Goal: Task Accomplishment & Management: Complete application form

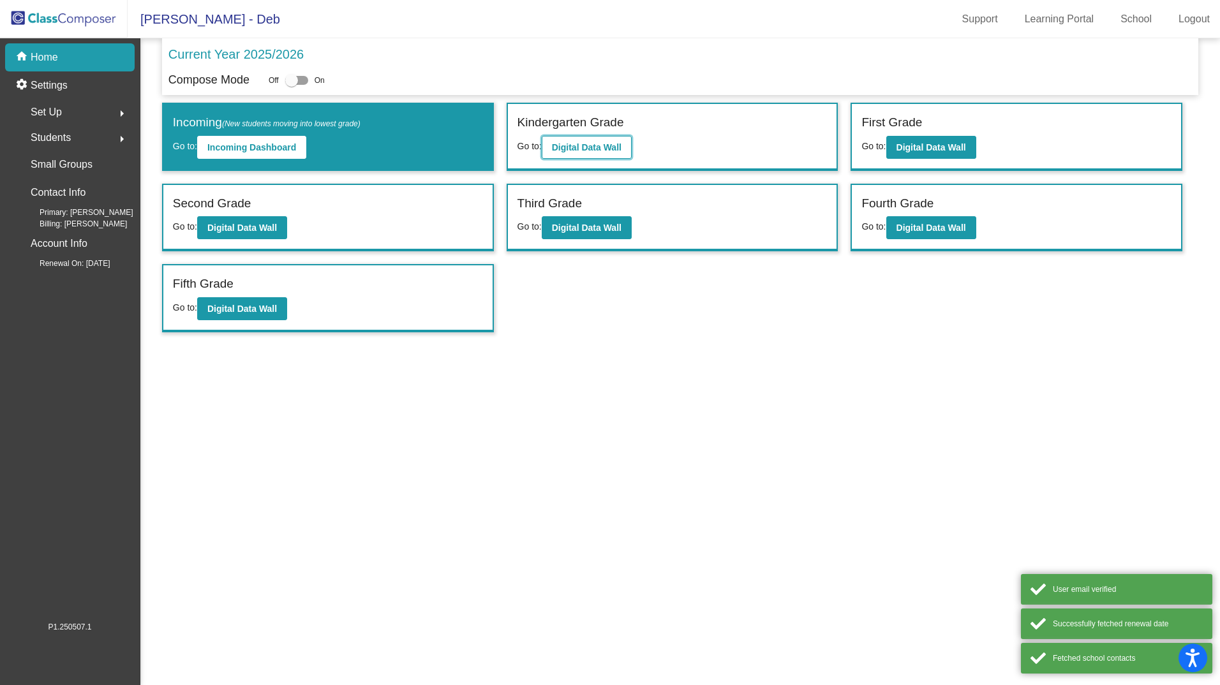
click at [598, 145] on b "Digital Data Wall" at bounding box center [587, 147] width 70 height 10
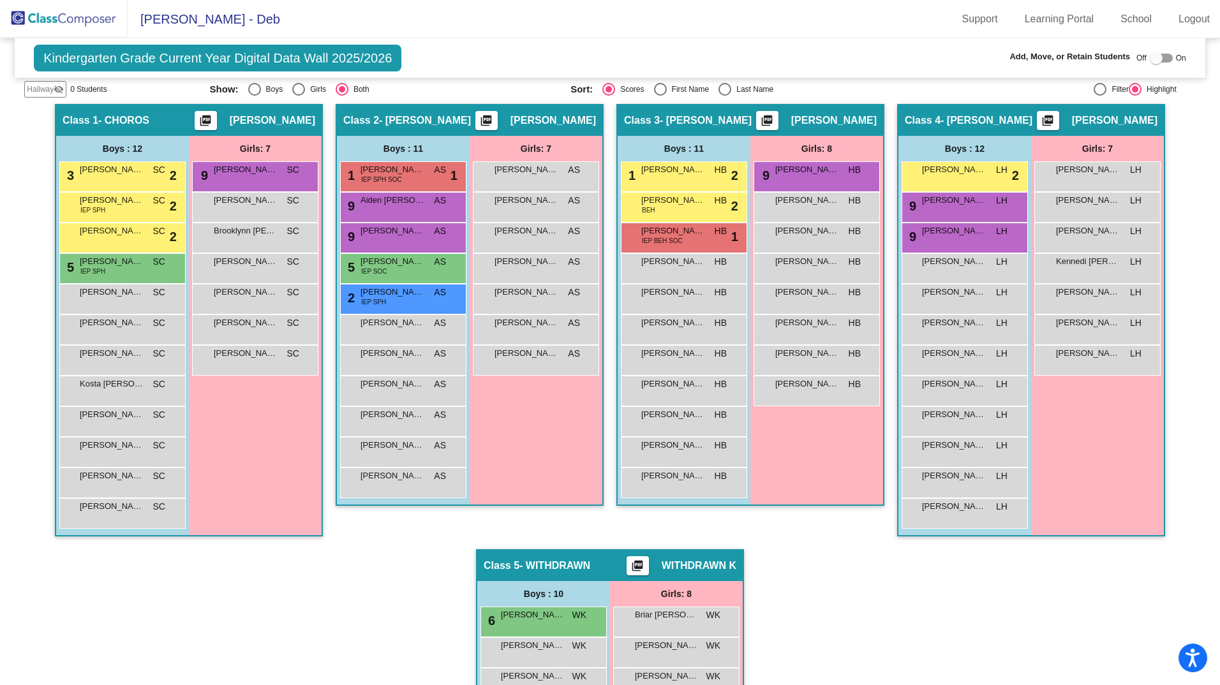
scroll to position [241, 0]
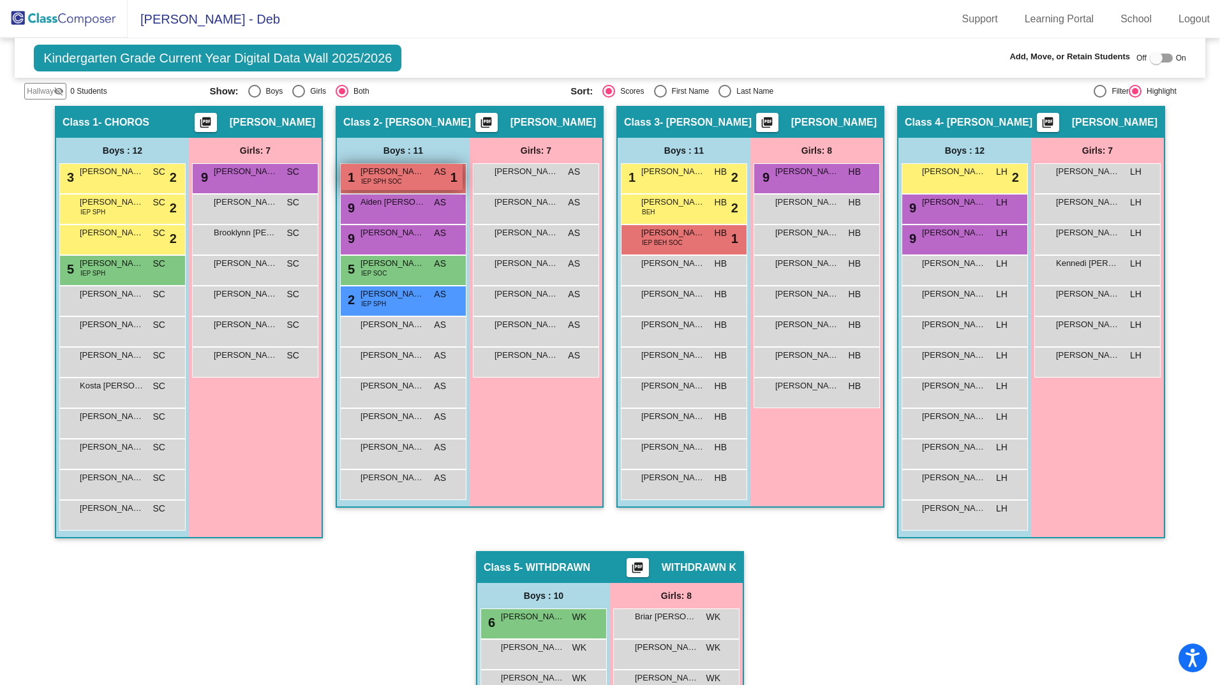
click at [371, 175] on span "[PERSON_NAME] [PERSON_NAME]" at bounding box center [392, 171] width 64 height 13
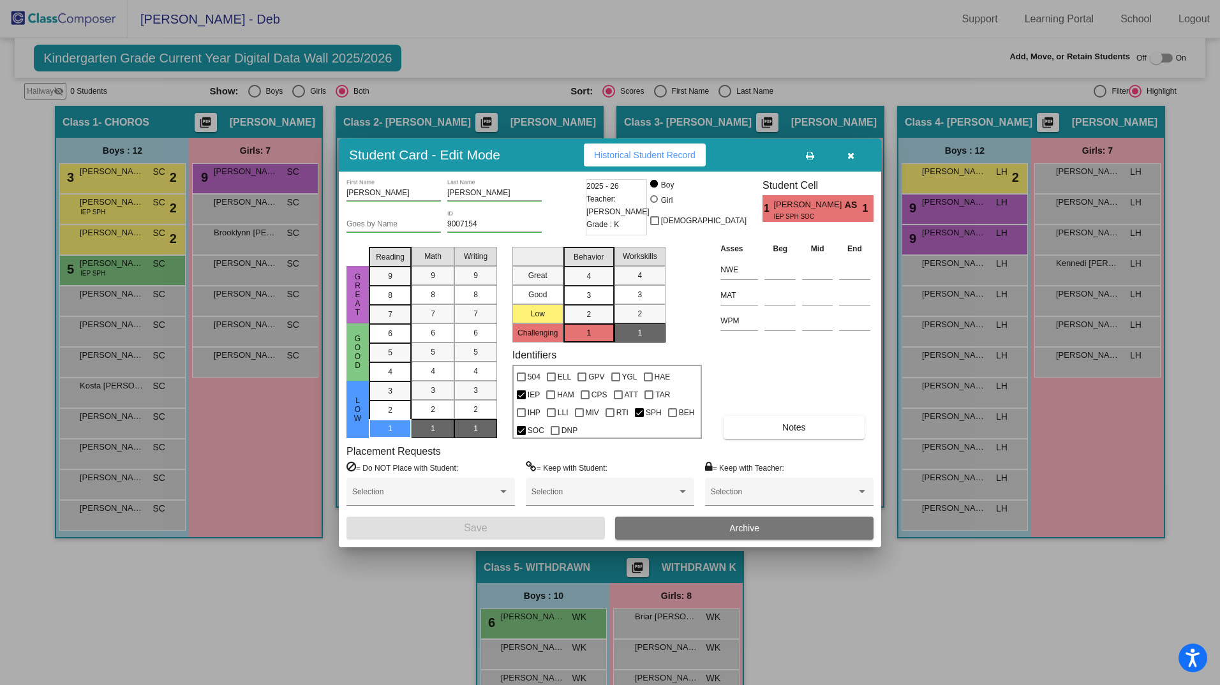
click at [850, 153] on icon "button" at bounding box center [850, 155] width 7 height 9
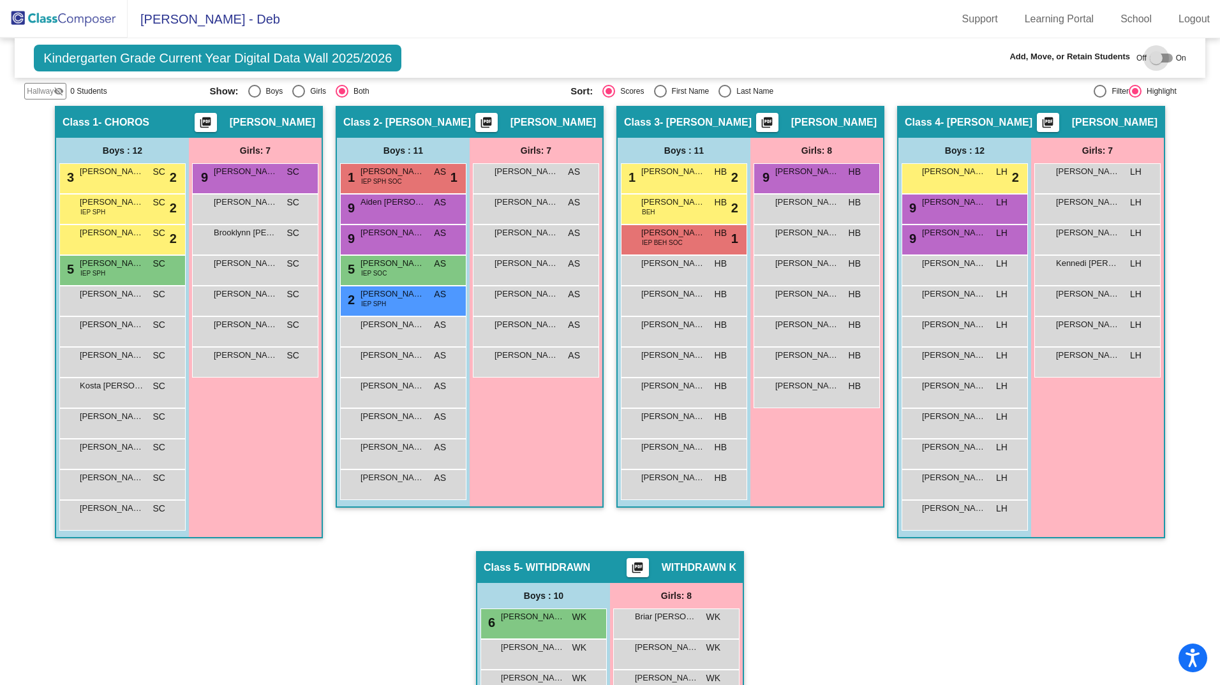
click at [1150, 56] on div at bounding box center [1156, 58] width 13 height 13
checkbox input "true"
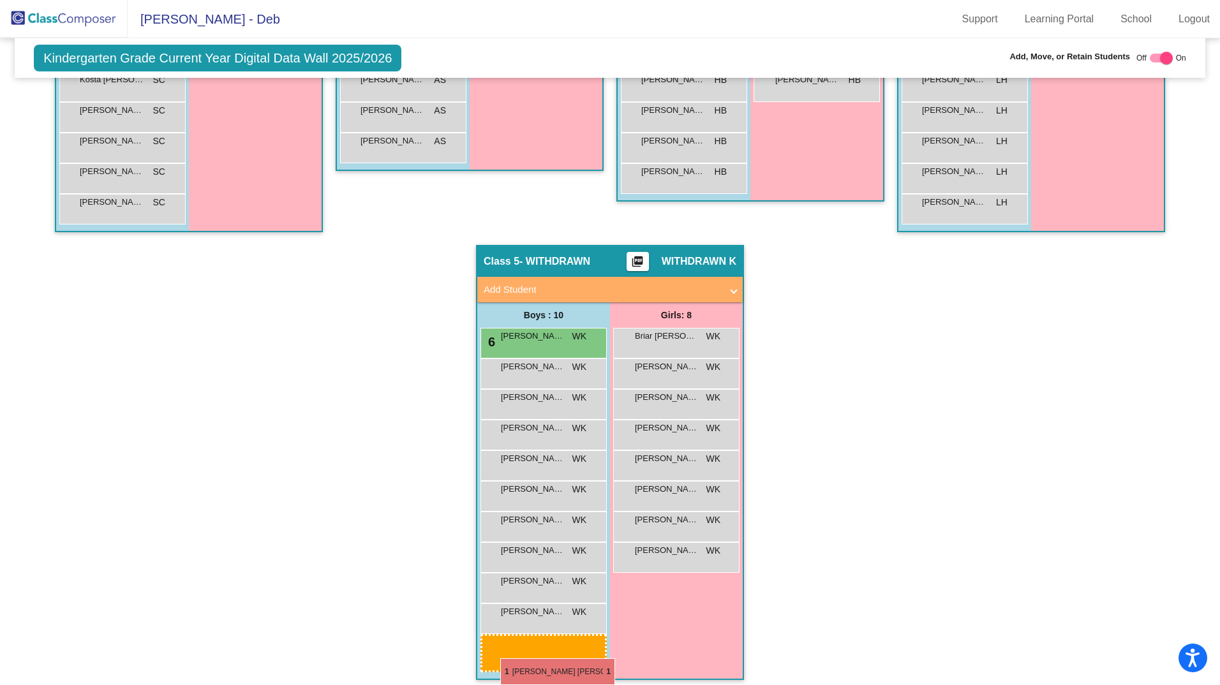
scroll to position [580, 0]
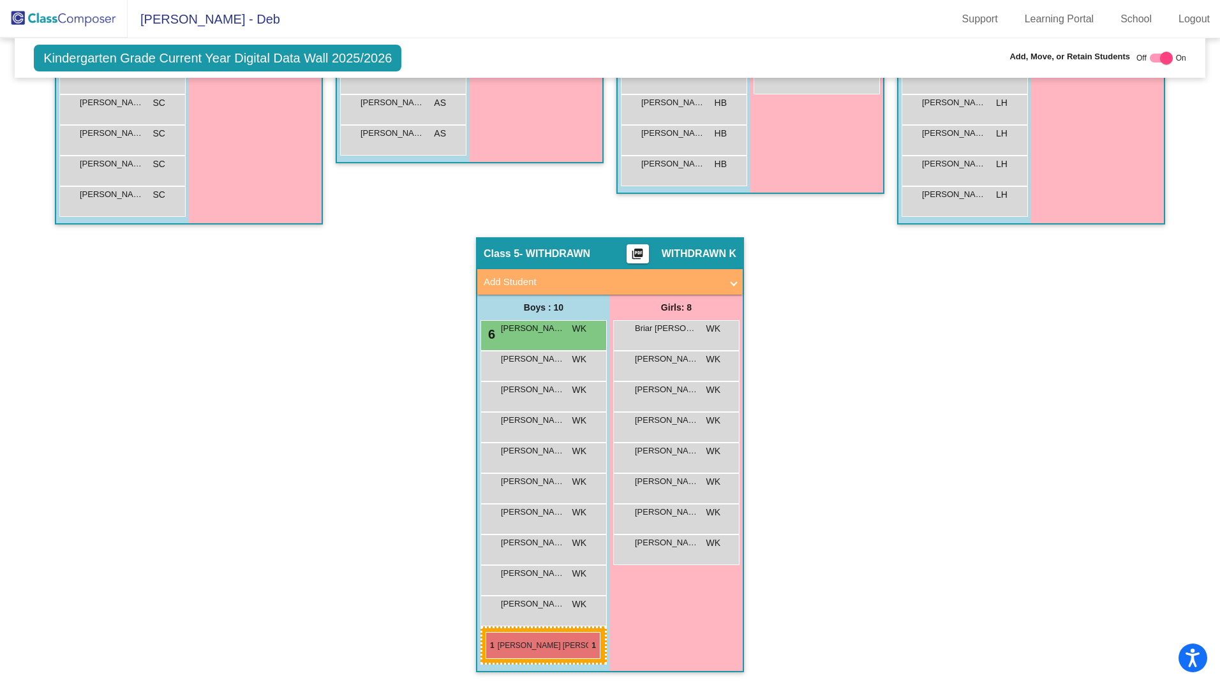
drag, startPoint x: 415, startPoint y: 204, endPoint x: 485, endPoint y: 632, distance: 434.4
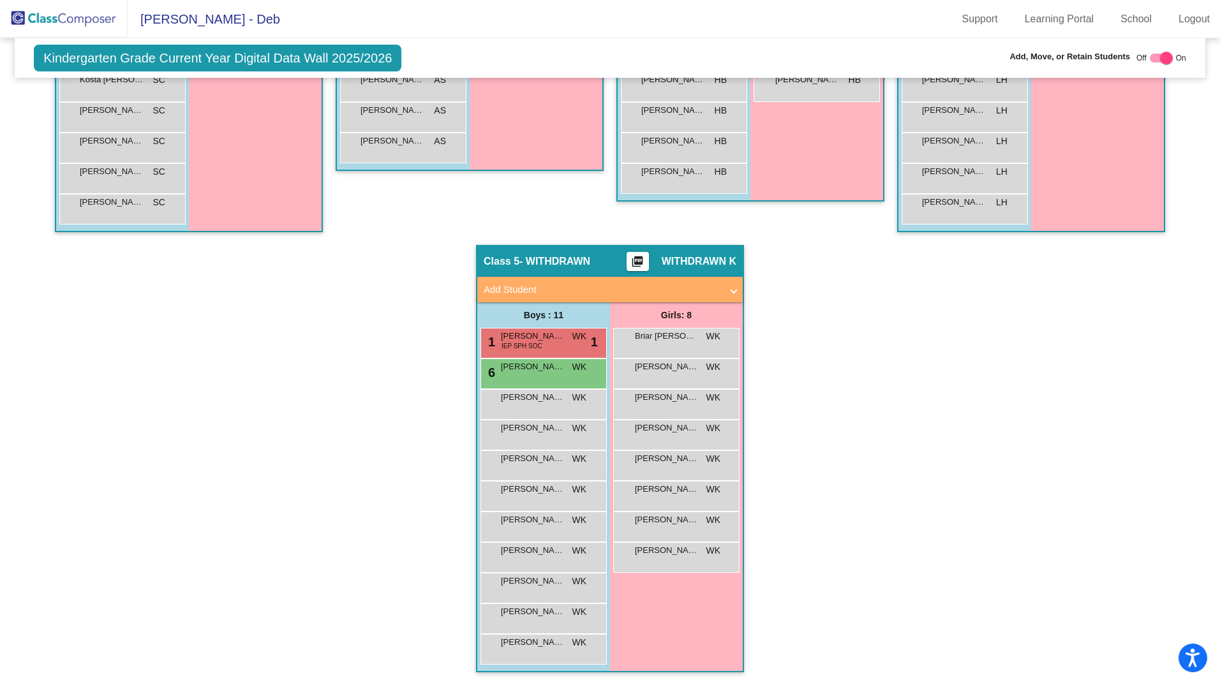
scroll to position [572, 0]
click at [567, 332] on div "1 [PERSON_NAME] [PERSON_NAME] IEP SPH SOC WK lock do_not_disturb_alt 1" at bounding box center [542, 342] width 122 height 26
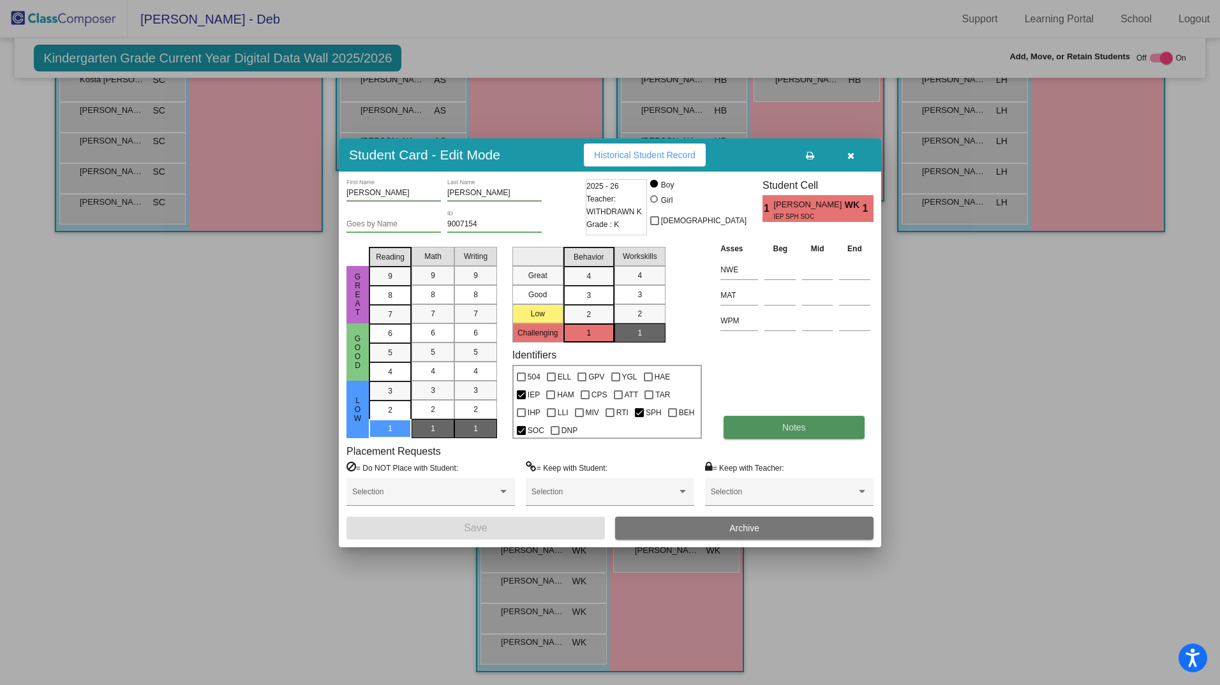
click at [816, 422] on button "Notes" at bounding box center [793, 427] width 140 height 23
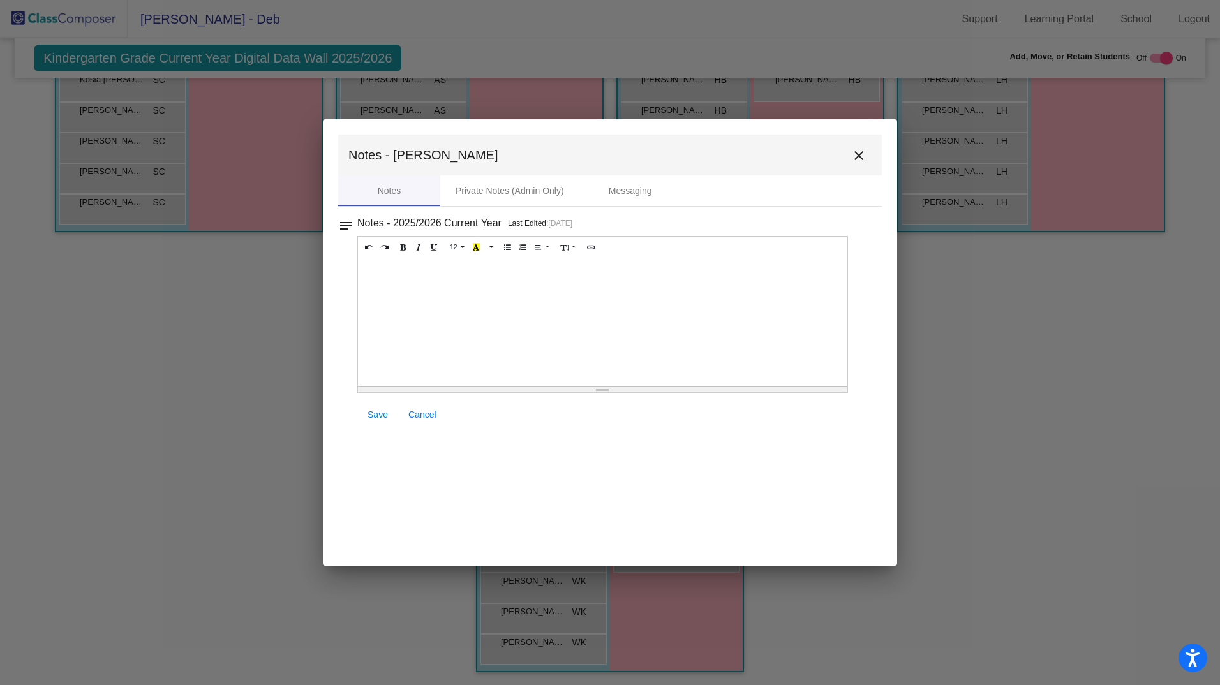
click at [485, 276] on div at bounding box center [602, 322] width 489 height 128
click at [377, 411] on span "Save" at bounding box center [377, 415] width 20 height 10
click at [857, 154] on mat-icon "close" at bounding box center [858, 155] width 15 height 15
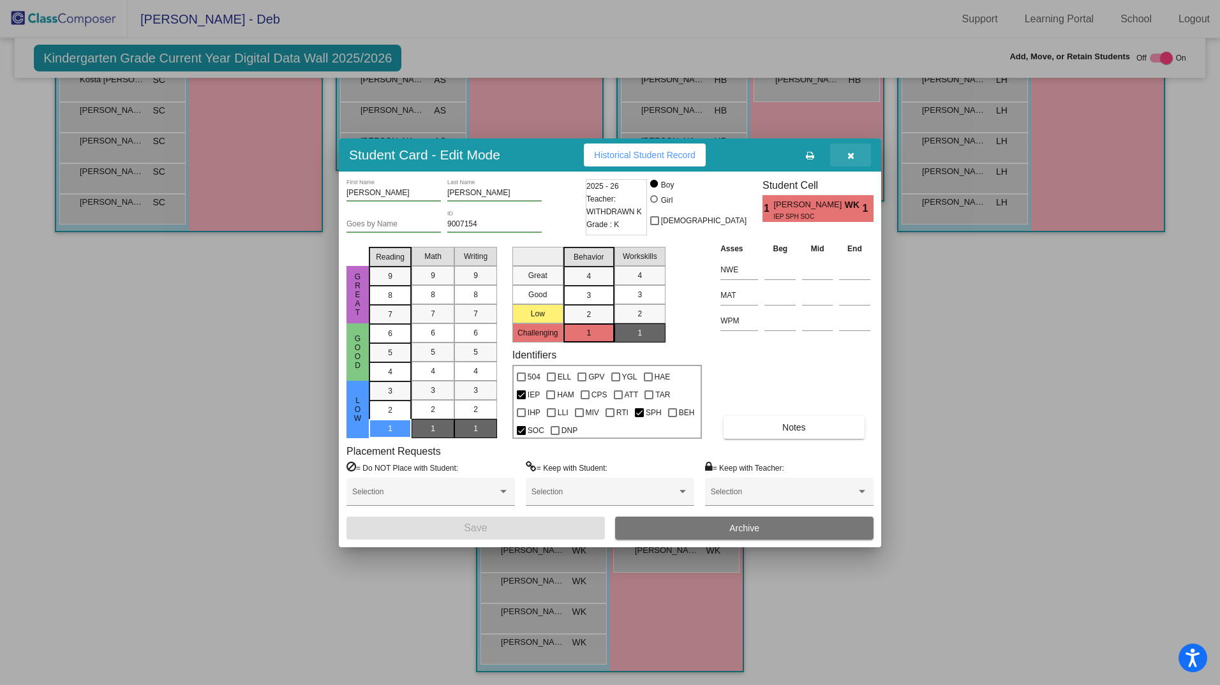
click at [850, 152] on icon "button" at bounding box center [850, 155] width 7 height 9
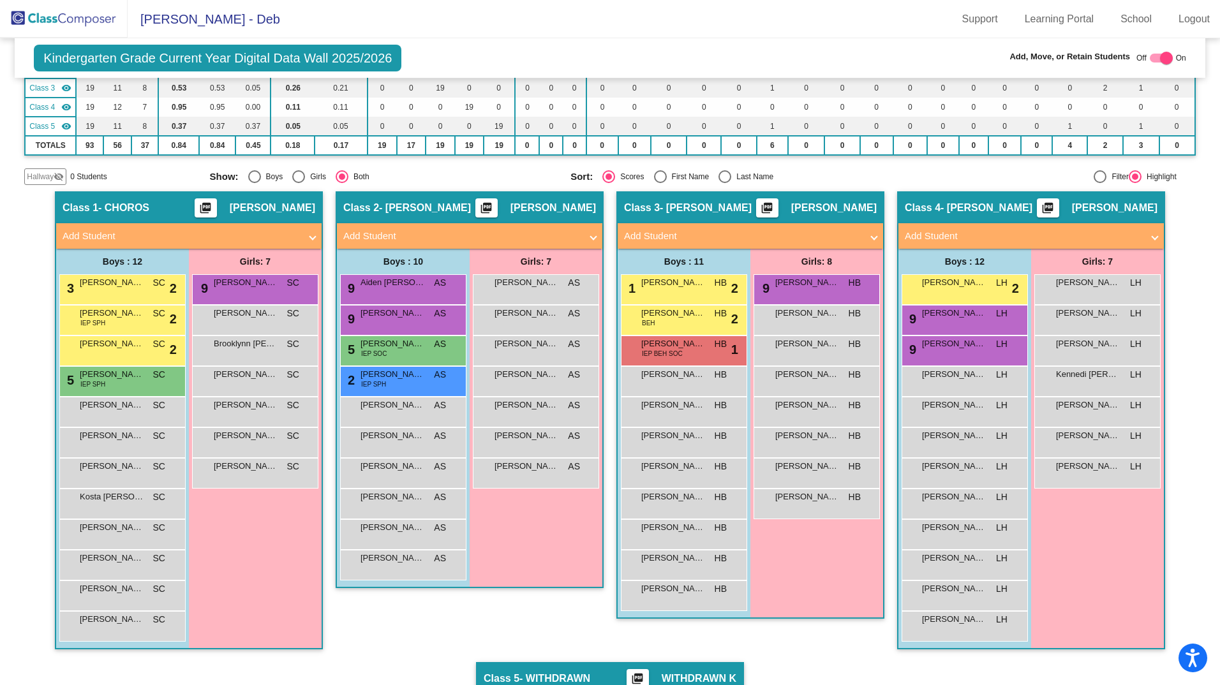
scroll to position [156, 0]
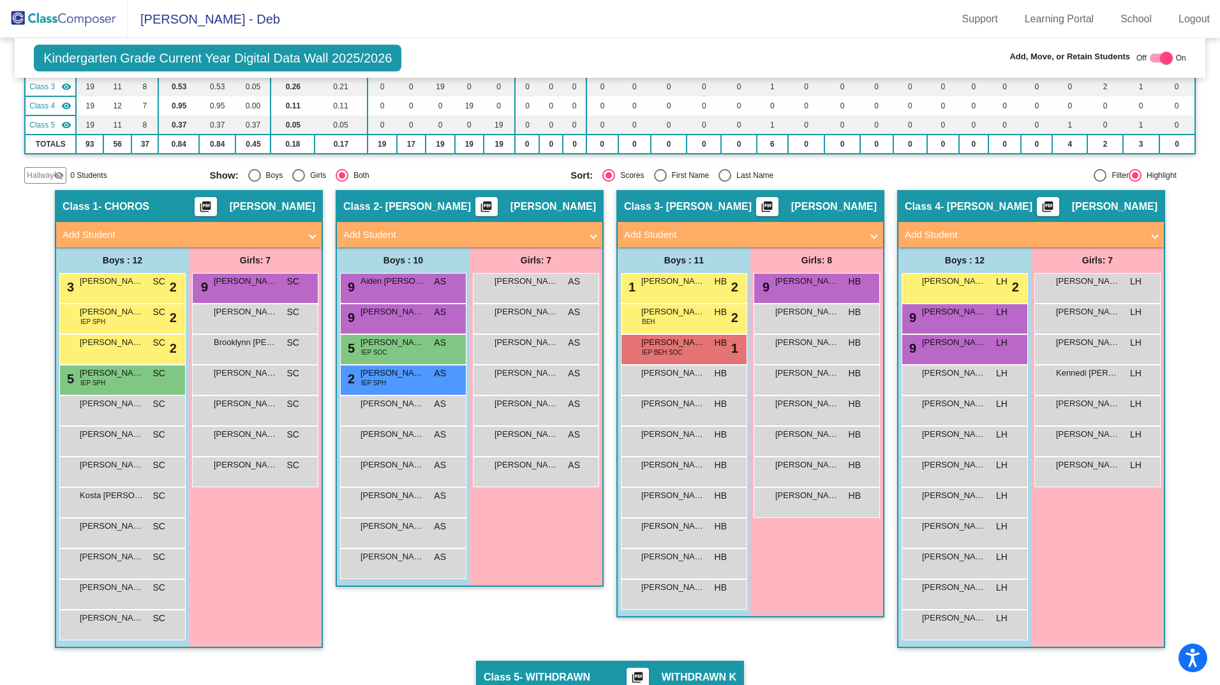
click at [579, 235] on span "Add Student" at bounding box center [467, 235] width 248 height 15
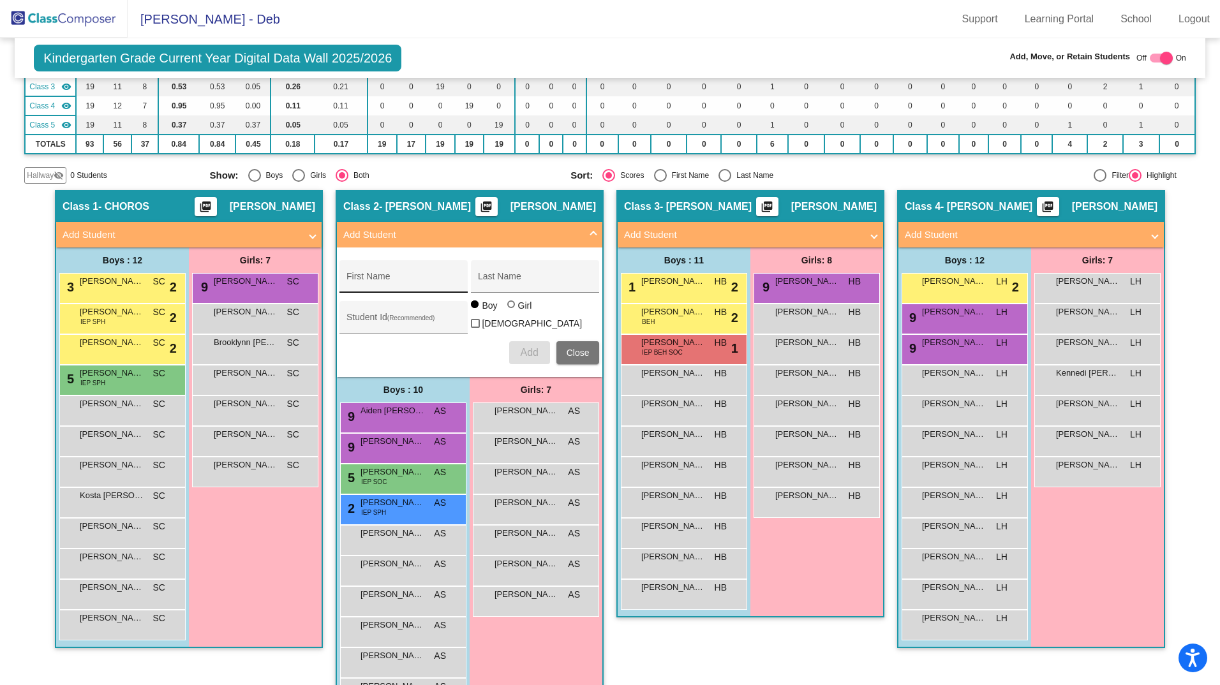
click at [404, 278] on input "First Name" at bounding box center [403, 281] width 115 height 10
type input "Violet"
click at [484, 286] on input "Last Name" at bounding box center [535, 281] width 115 height 10
type input "[PERSON_NAME]"
click at [507, 308] on div at bounding box center [511, 304] width 8 height 8
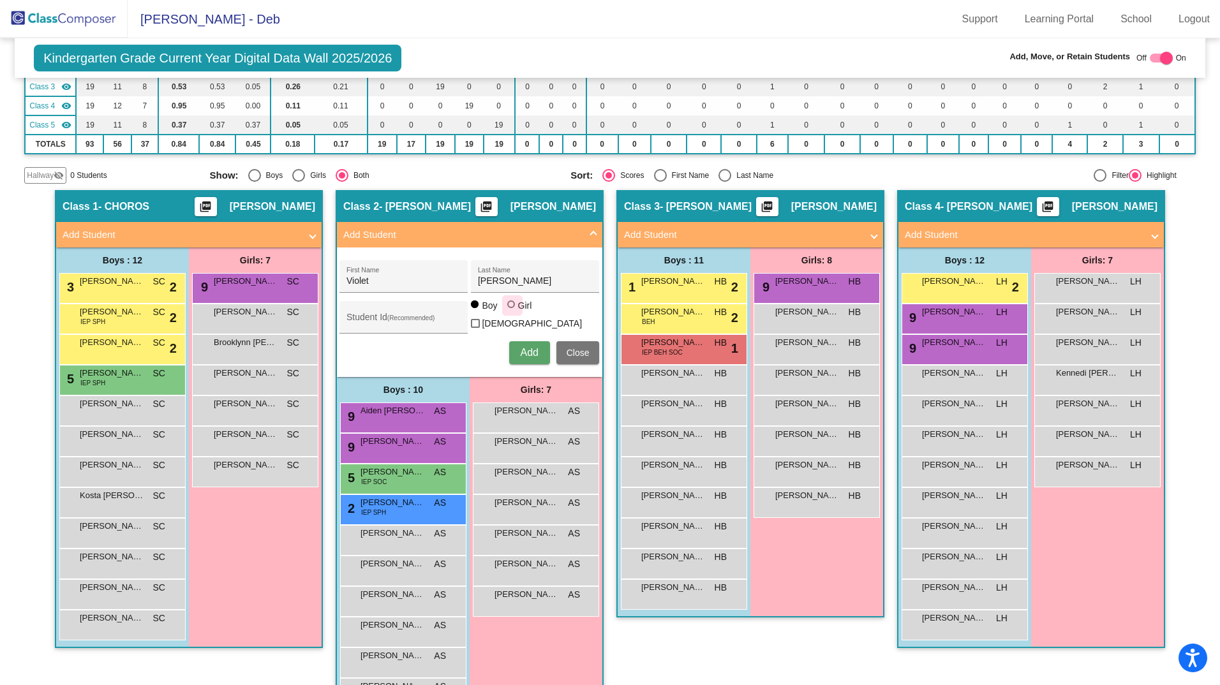
click at [512, 311] on input "Girl" at bounding box center [512, 311] width 1 height 1
radio input "true"
click at [413, 325] on input "Student Id (Recommended)" at bounding box center [403, 322] width 115 height 10
type input "8002160"
click at [535, 350] on span "Add" at bounding box center [529, 352] width 18 height 11
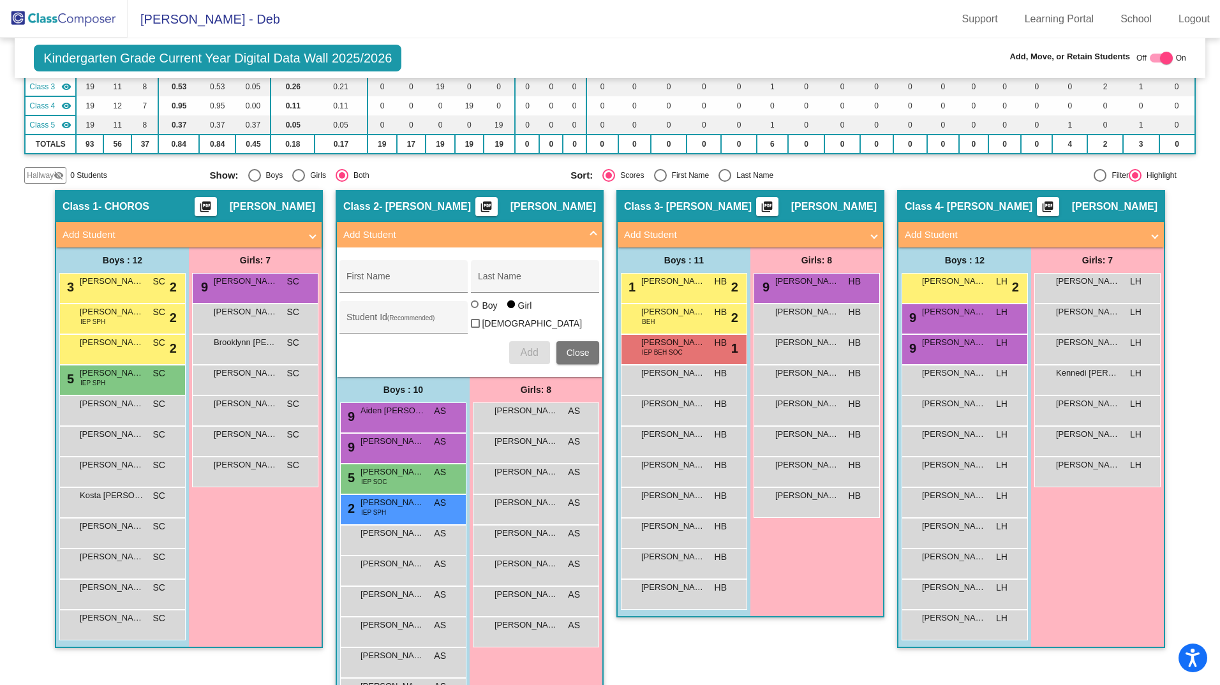
click at [618, 644] on div "Class 3 - Byczko picture_as_pdf [PERSON_NAME] Add Student First Name Last Name …" at bounding box center [750, 459] width 268 height 539
click at [578, 341] on button "Close" at bounding box center [577, 352] width 43 height 23
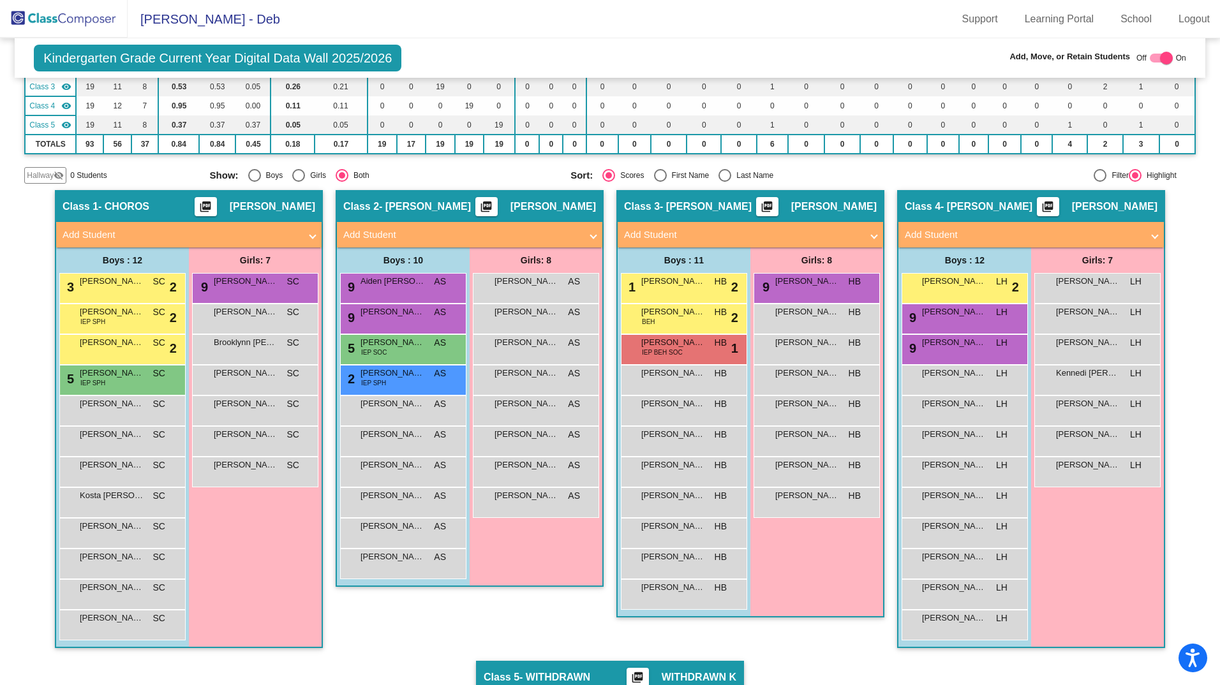
click at [1152, 235] on span at bounding box center [1154, 235] width 5 height 15
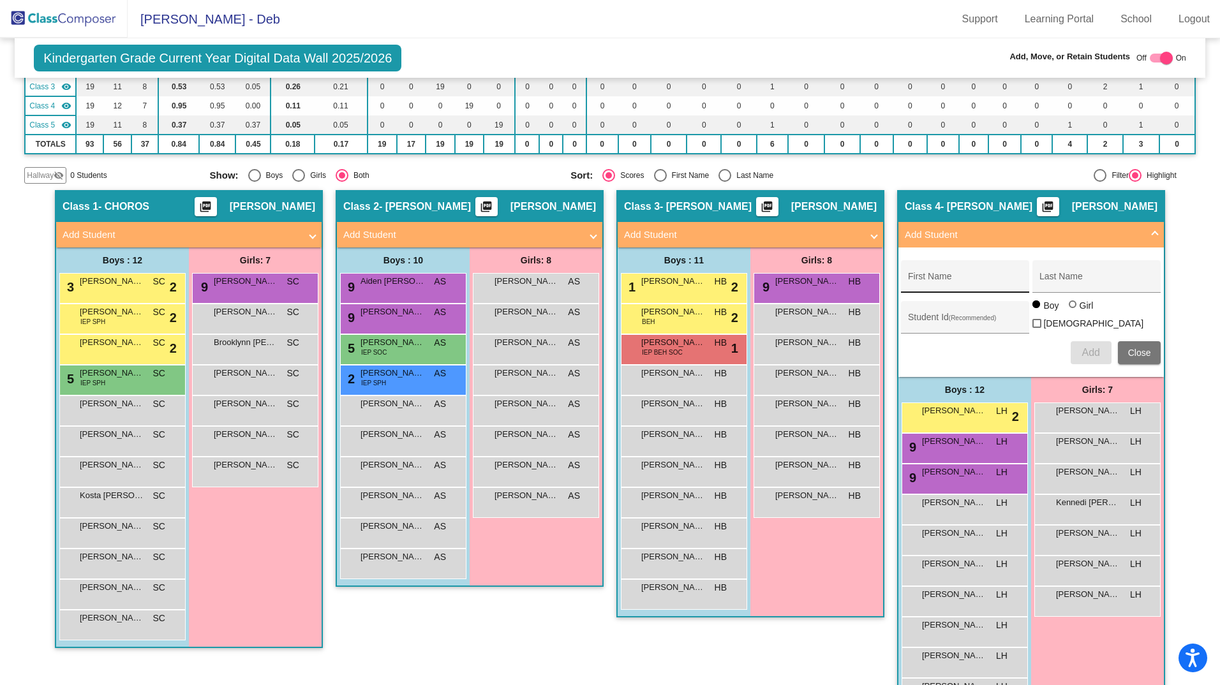
click at [954, 279] on input "First Name" at bounding box center [965, 281] width 115 height 10
type input "[PERSON_NAME]"
click at [1044, 283] on input "Last Name" at bounding box center [1096, 281] width 115 height 10
type input "[PERSON_NAME]"
click at [980, 324] on input "Student Id (Recommended)" at bounding box center [965, 322] width 115 height 10
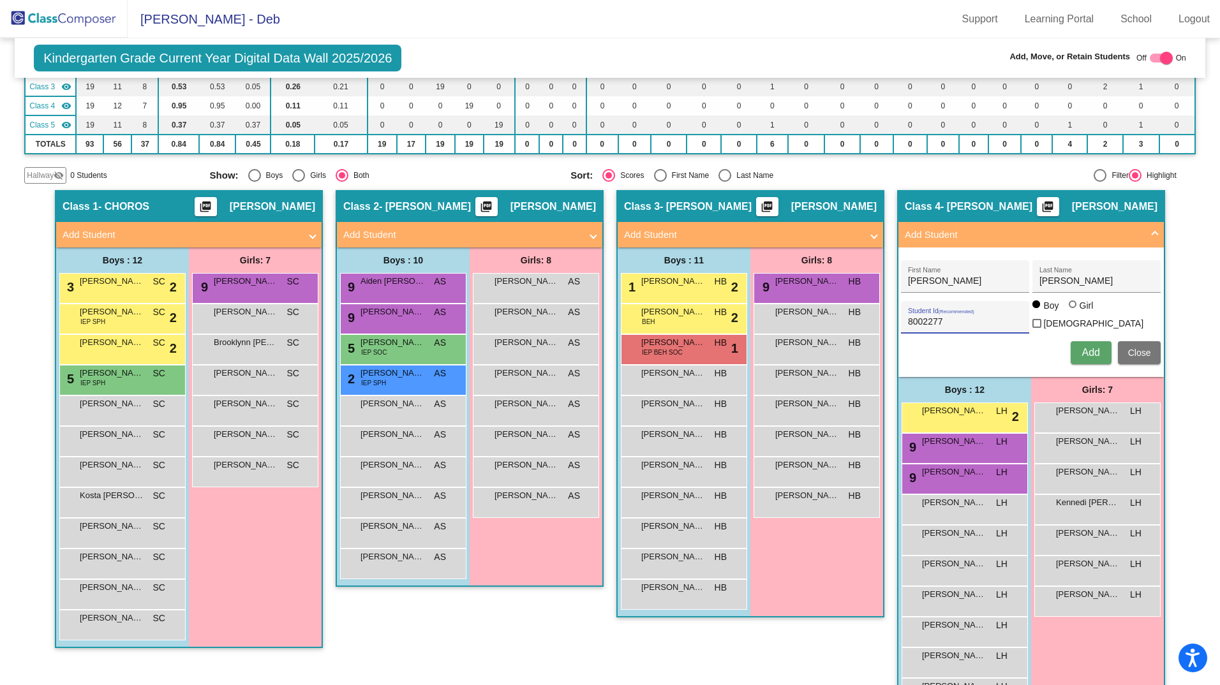
type input "8002277"
click at [1083, 352] on span "Add" at bounding box center [1090, 352] width 18 height 11
click at [1201, 294] on mat-sidenav-content "Kindergarten Grade Current Year Digital Data Wall 2025/2026 Add, Move, or Retai…" at bounding box center [610, 361] width 1220 height 647
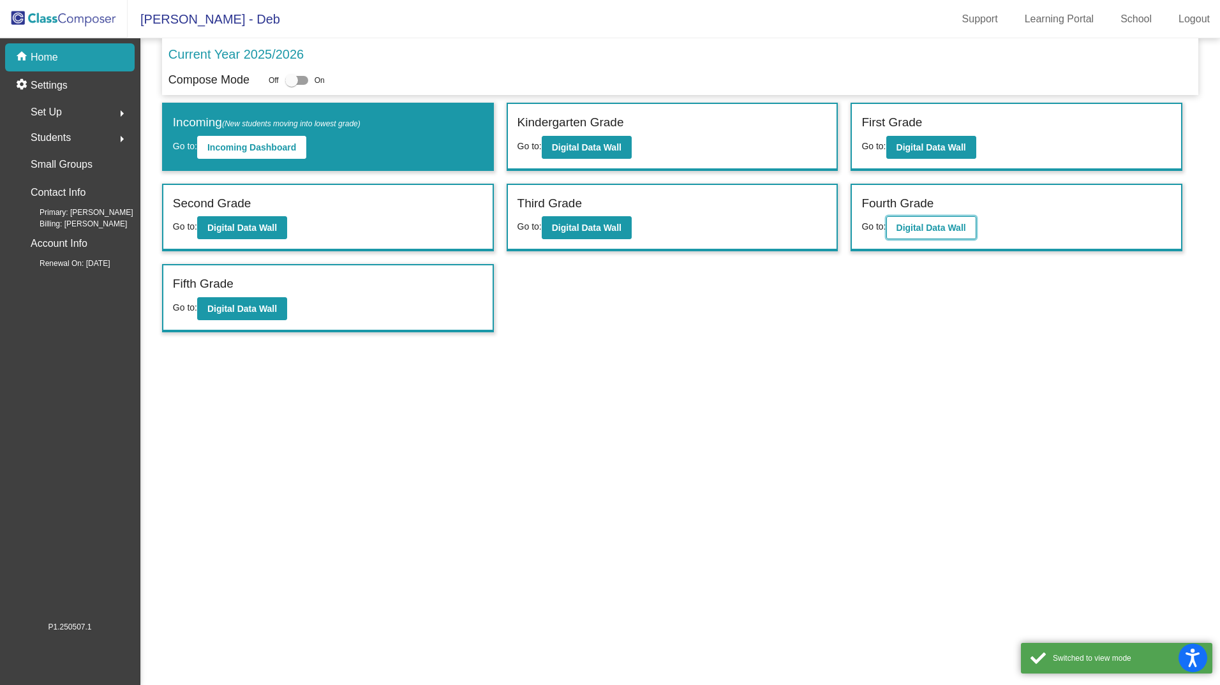
click at [911, 223] on b "Digital Data Wall" at bounding box center [931, 228] width 70 height 10
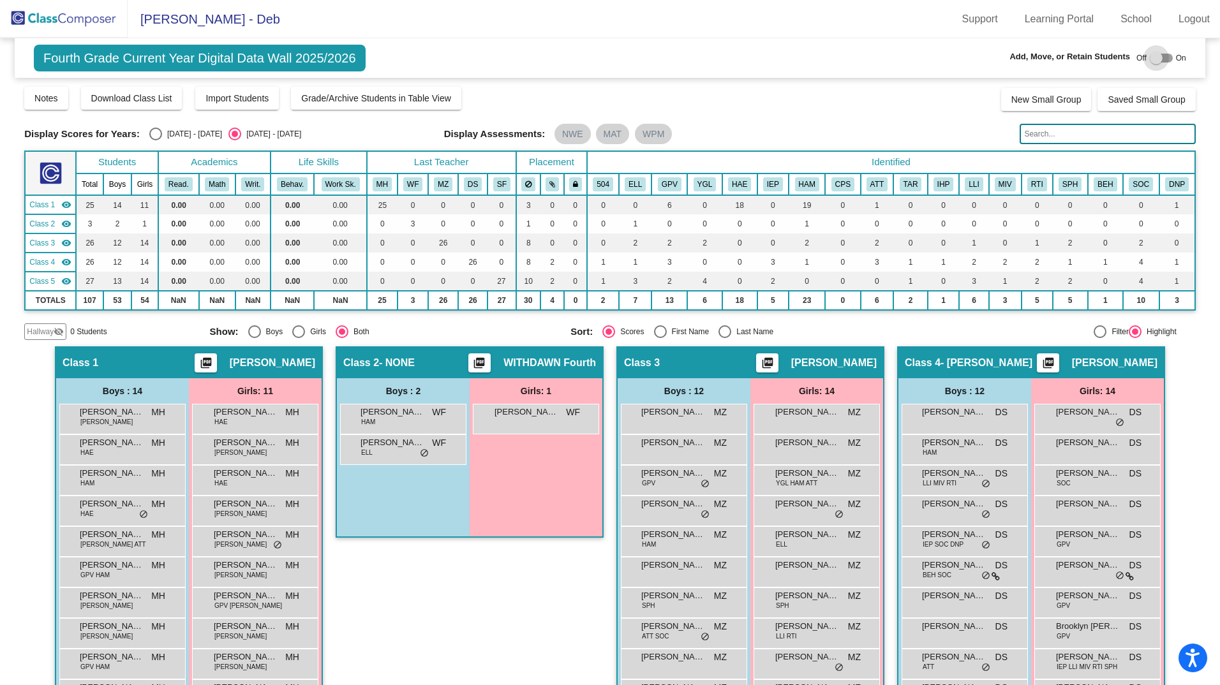
click at [1153, 59] on div at bounding box center [1156, 58] width 13 height 13
checkbox input "true"
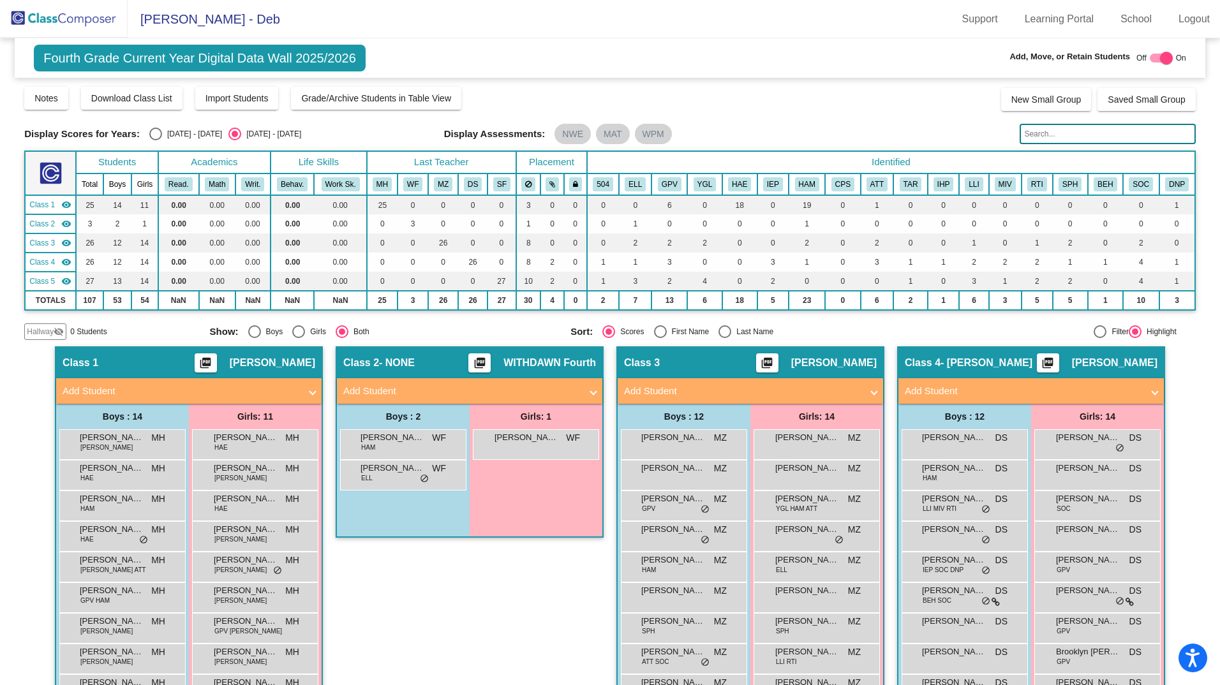
click at [847, 389] on mat-panel-title "Add Student" at bounding box center [742, 391] width 237 height 15
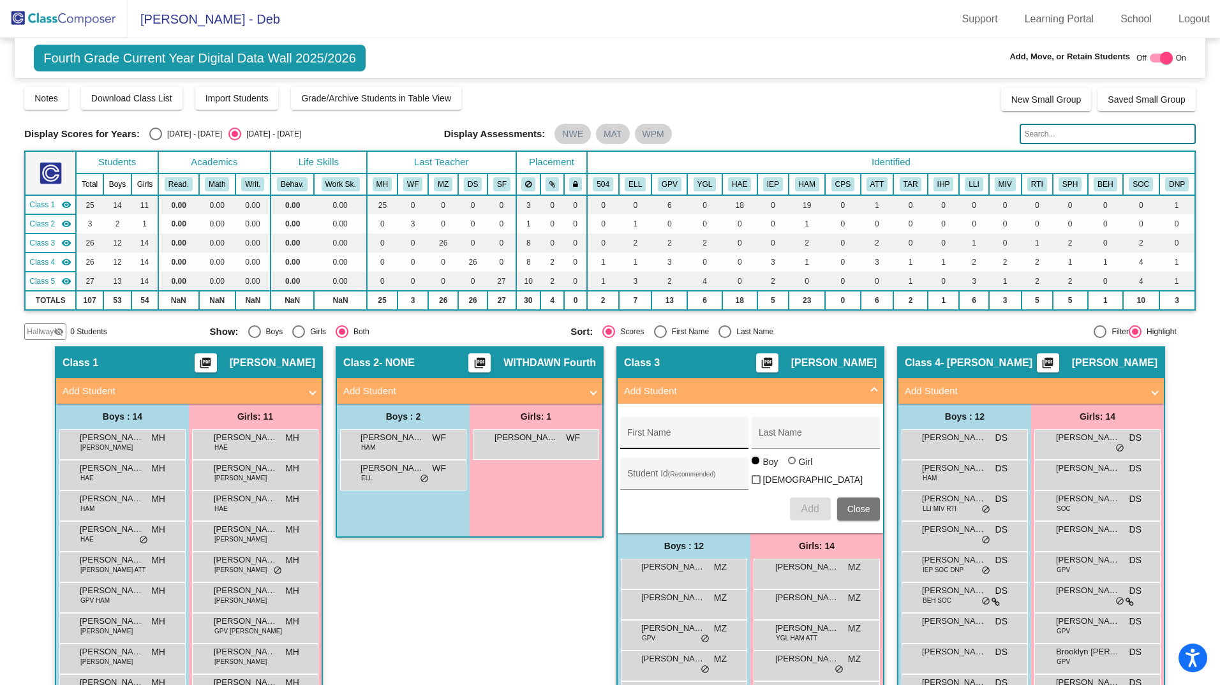
click at [725, 434] on input "First Name" at bounding box center [684, 438] width 115 height 10
type input "Kyndal"
click at [829, 440] on input "Last Name" at bounding box center [816, 438] width 115 height 10
type input "[PERSON_NAME]"
click at [792, 461] on div at bounding box center [792, 461] width 0 height 0
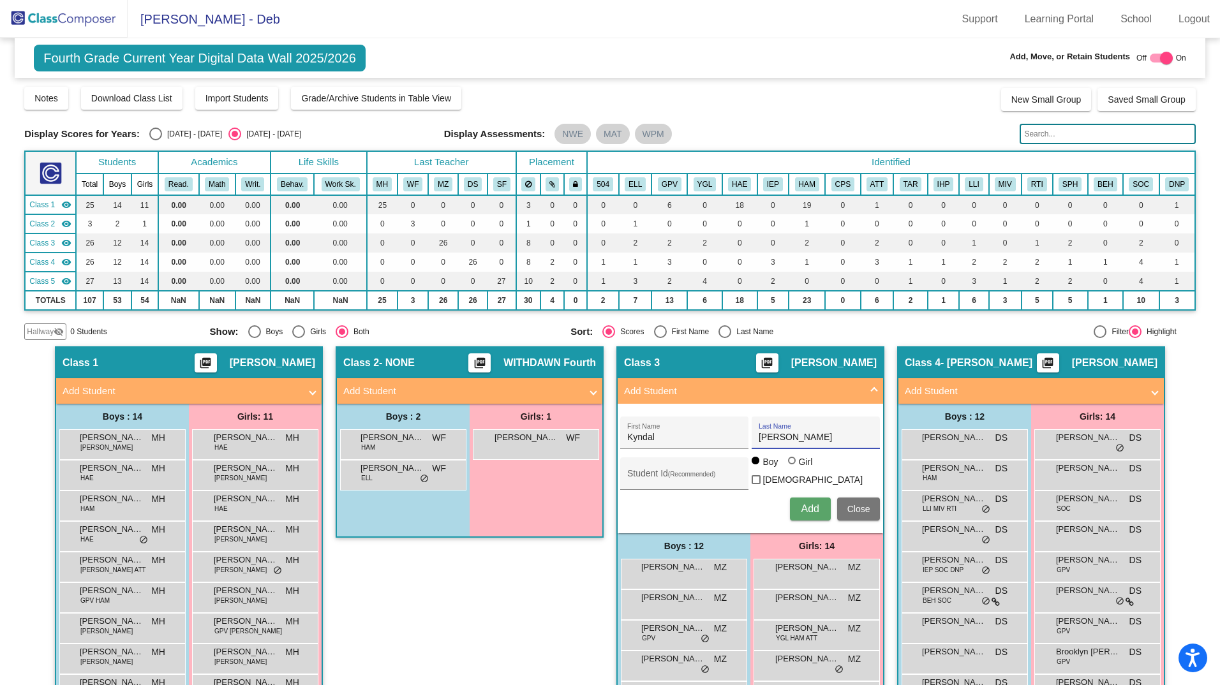
click at [792, 468] on input "Girl" at bounding box center [792, 467] width 1 height 1
radio input "true"
click at [667, 479] on input "Student Id (Recommended)" at bounding box center [684, 478] width 115 height 10
click at [647, 484] on div "Student Id (Recommended)" at bounding box center [684, 477] width 115 height 26
type input "8002276"
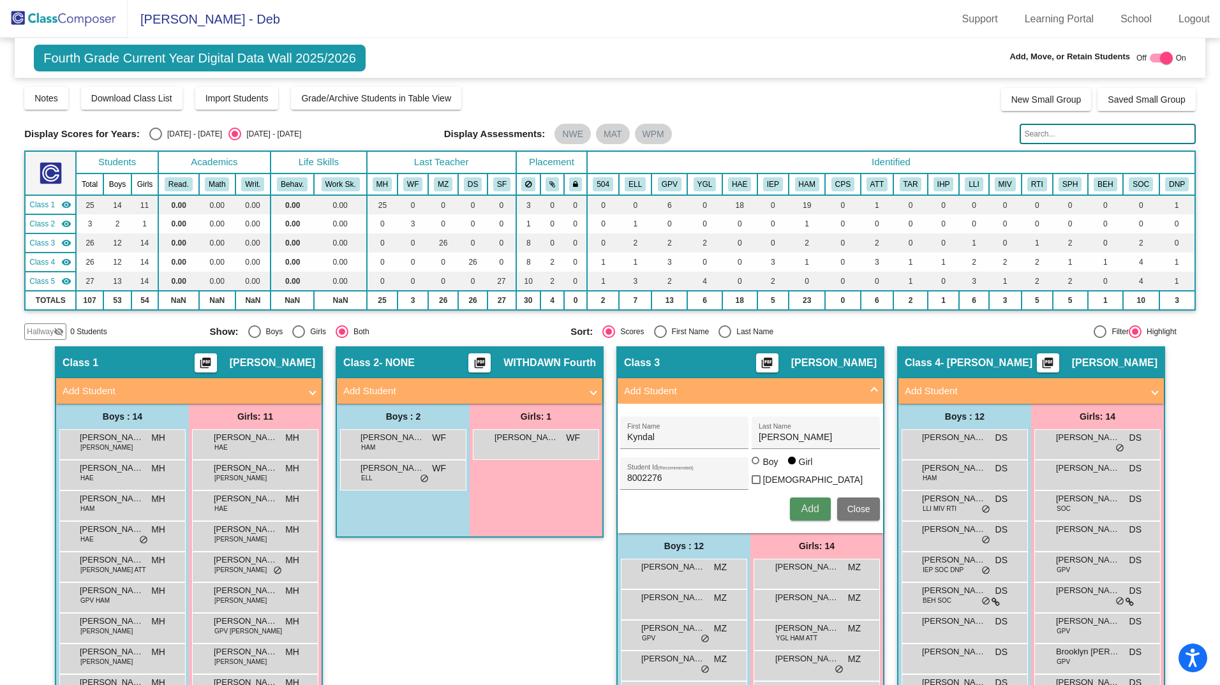
click at [804, 505] on span "Add" at bounding box center [810, 508] width 18 height 11
click at [490, 556] on div "Class 2 - NONE picture_as_pdf WITHDAWN Fourth Add Student First Name Last Name …" at bounding box center [470, 692] width 268 height 692
click at [558, 561] on div "Class 2 - NONE picture_as_pdf WITHDAWN Fourth Add Student First Name Last Name …" at bounding box center [470, 692] width 268 height 692
click at [1160, 57] on div at bounding box center [1166, 58] width 13 height 13
checkbox input "false"
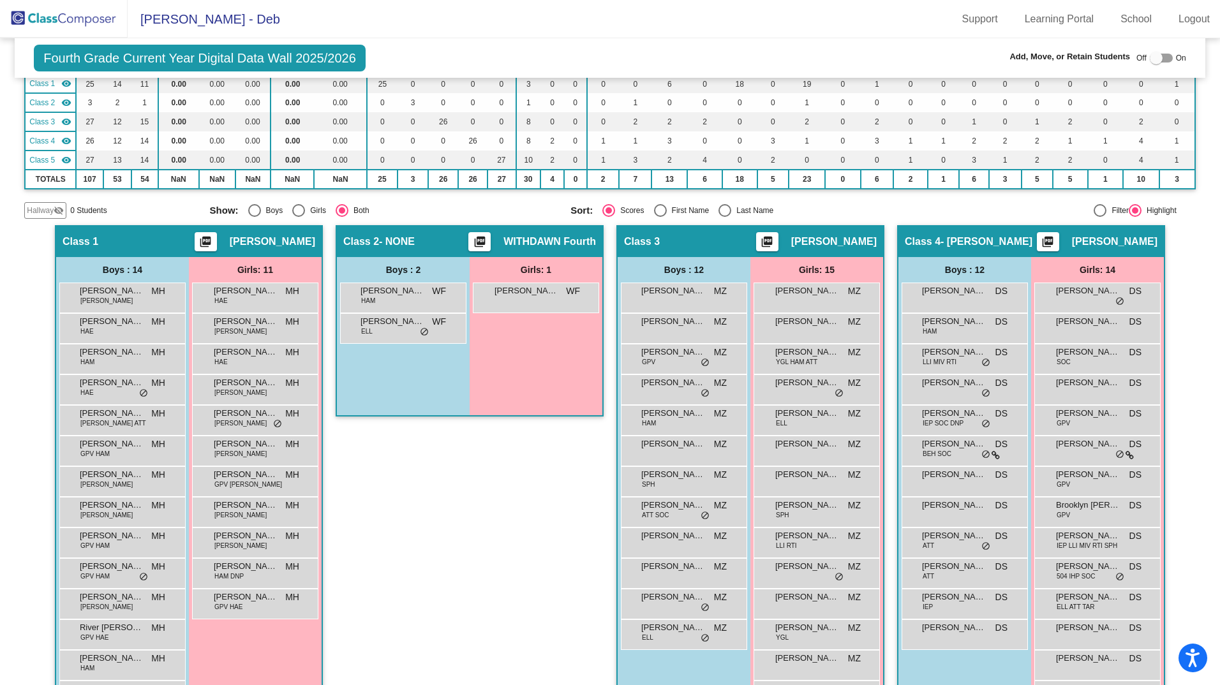
scroll to position [125, 0]
